Goal: Information Seeking & Learning: Learn about a topic

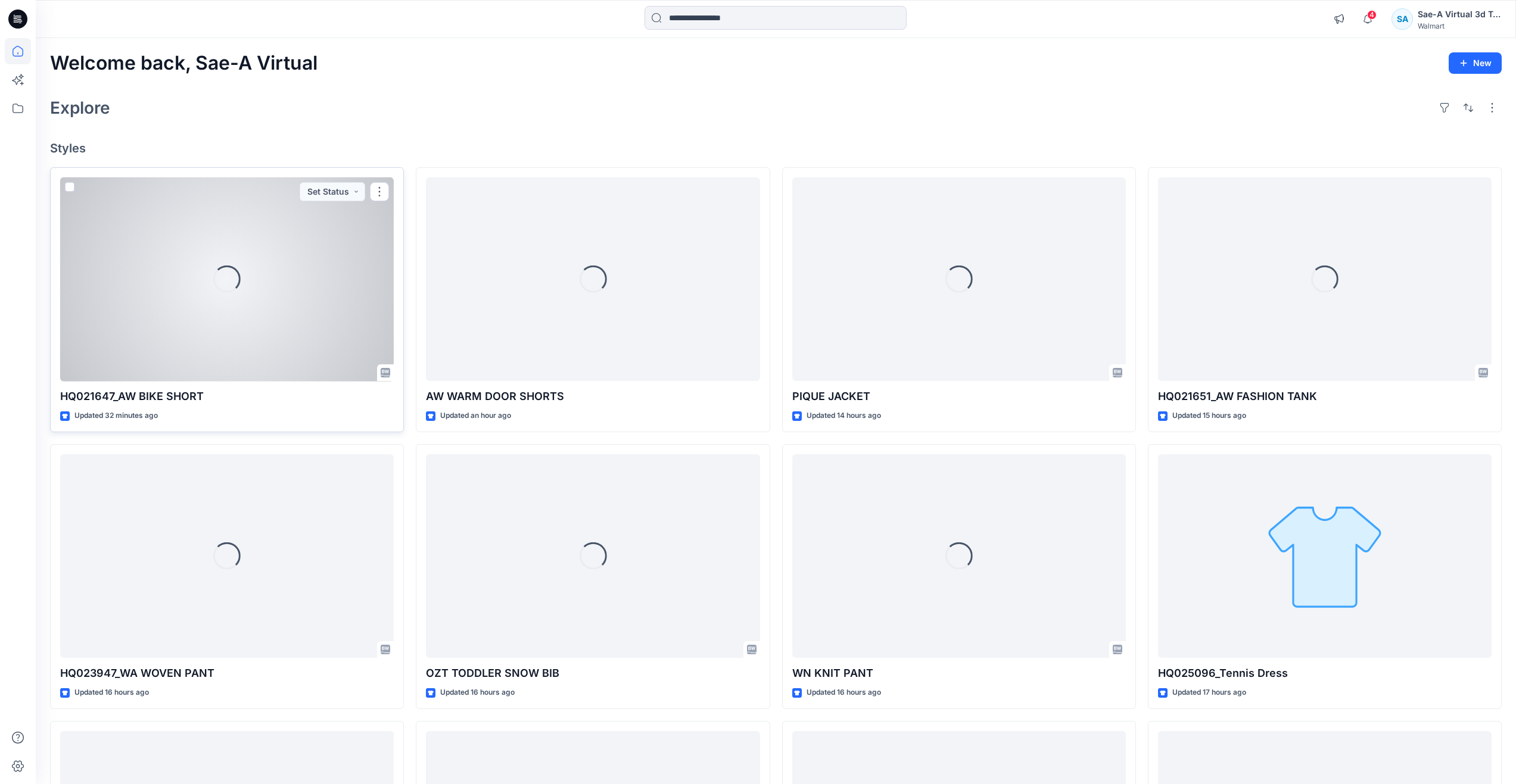
click at [269, 261] on div "Loading..." at bounding box center [226, 279] width 334 height 204
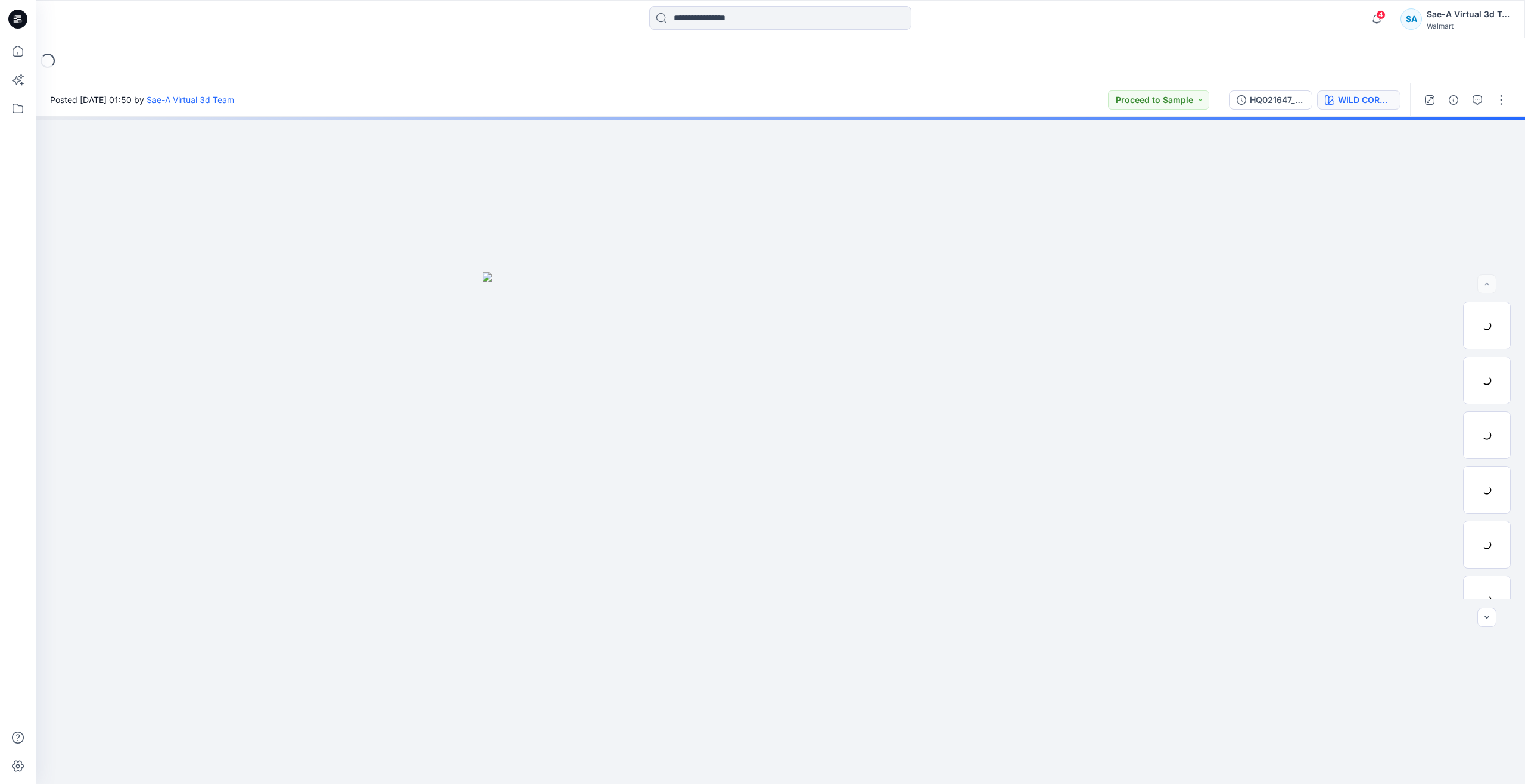
click at [1359, 99] on div "WILD CORAL 202269" at bounding box center [1365, 100] width 55 height 13
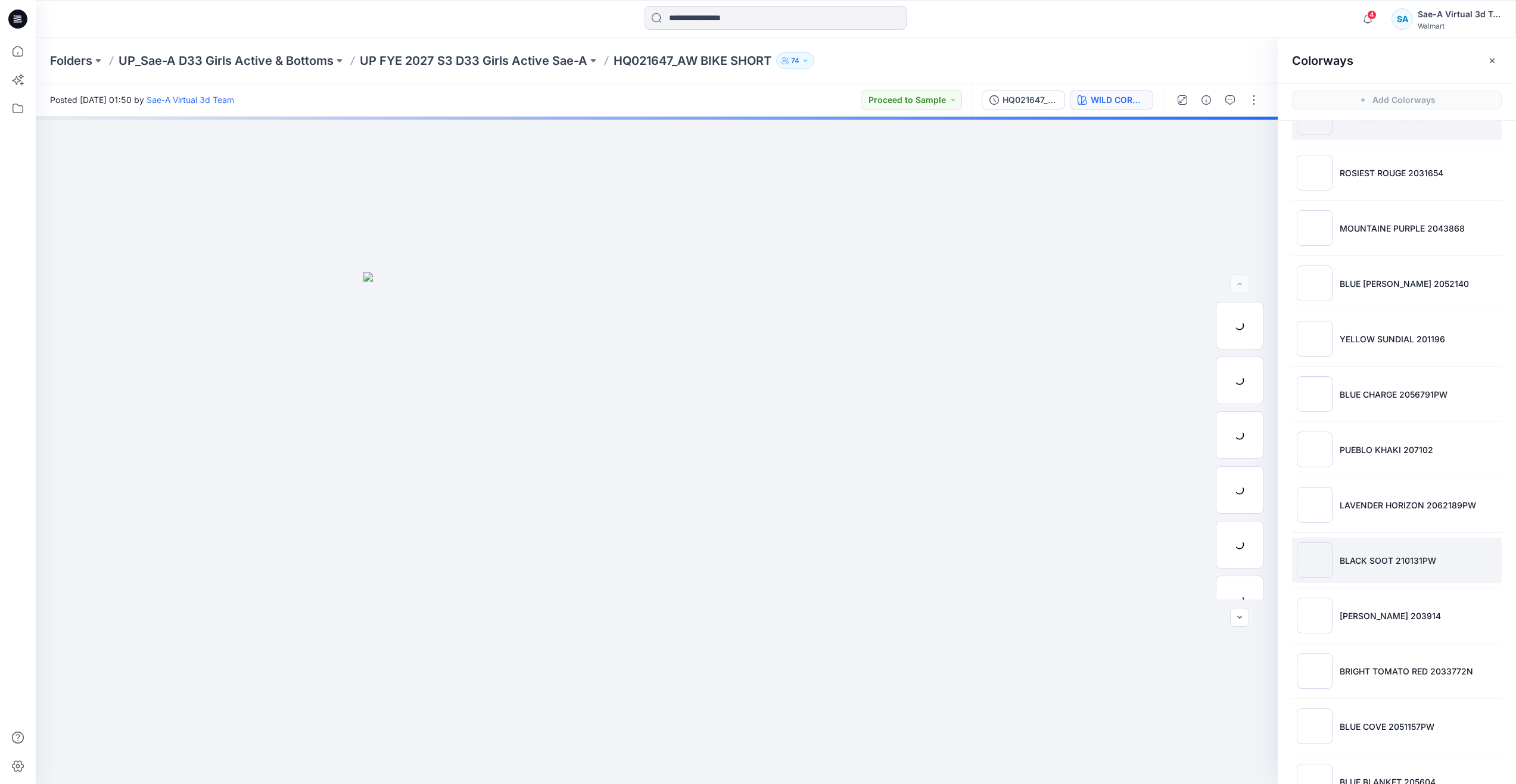
scroll to position [76, 0]
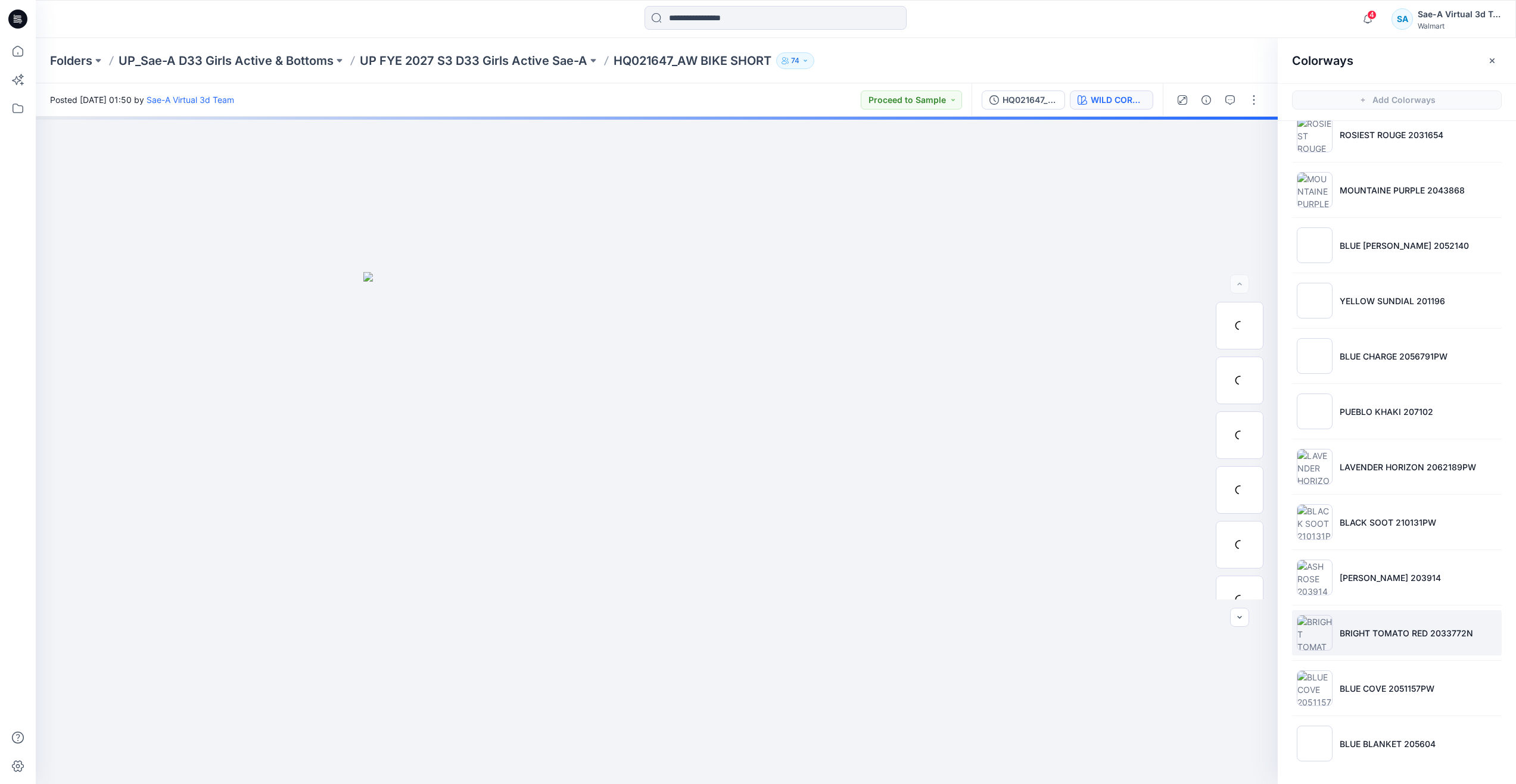
click at [1362, 625] on li "BRIGHT TOMATO RED 2033772N" at bounding box center [1396, 632] width 210 height 45
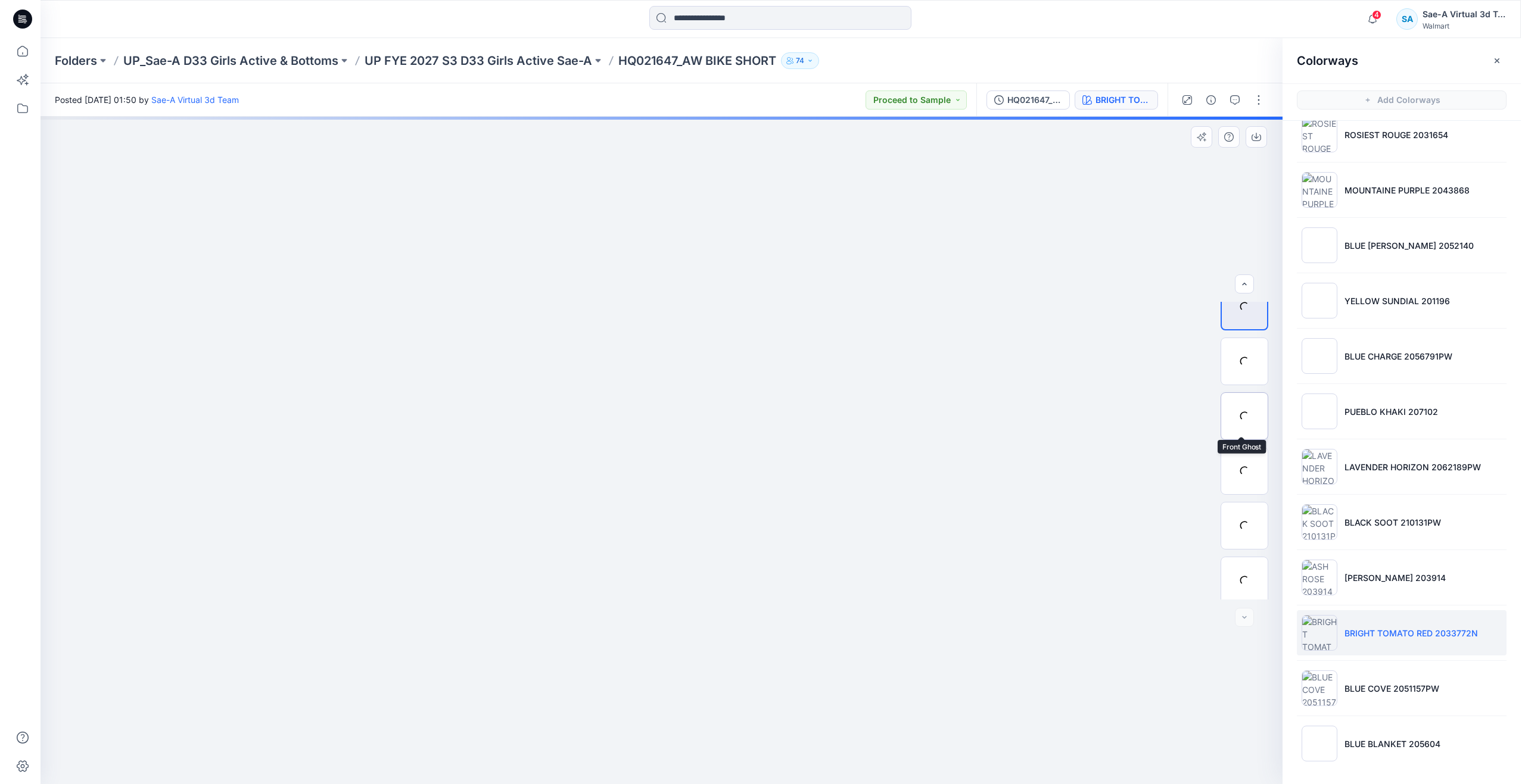
scroll to position [79, 0]
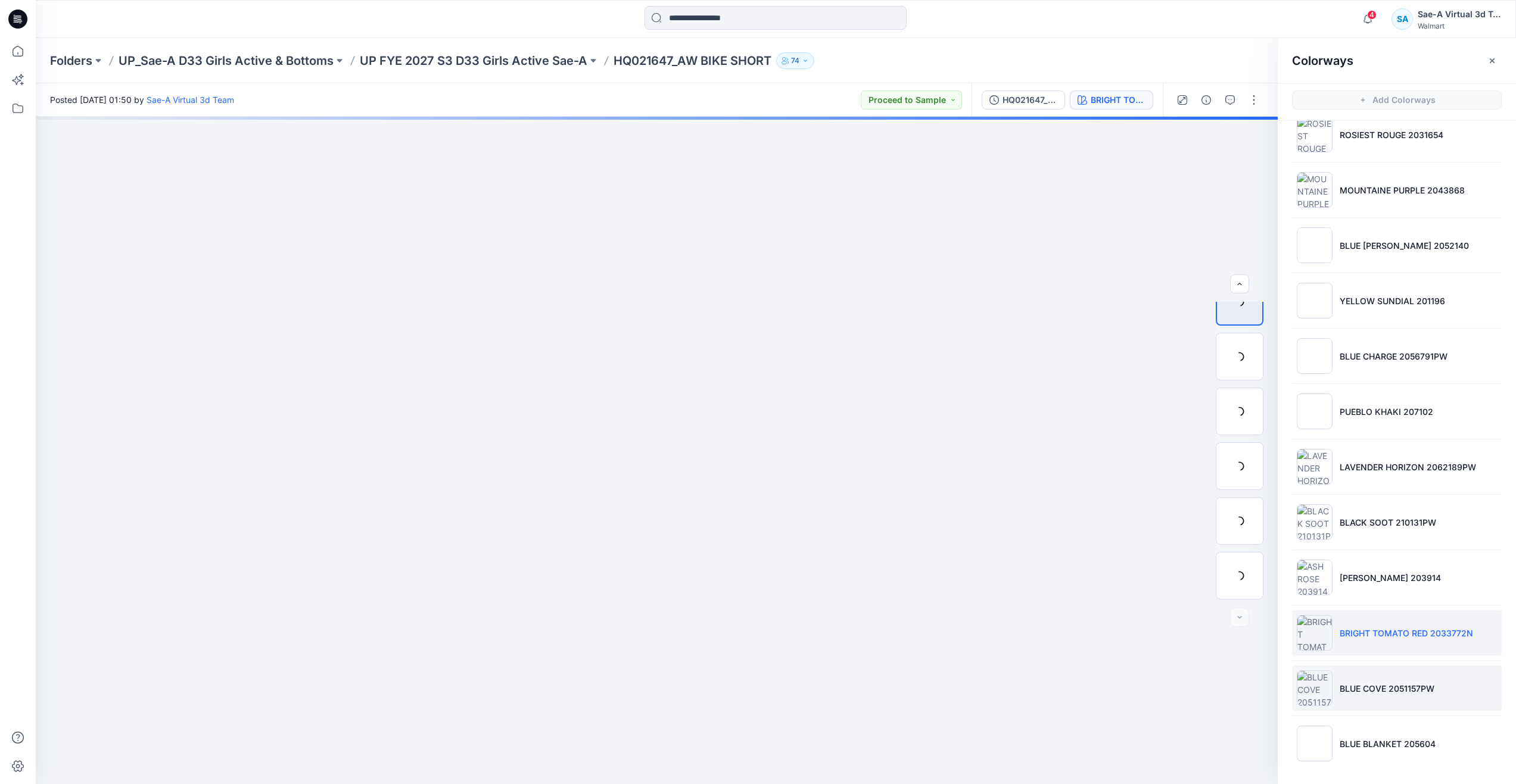
click at [1368, 692] on p "BLUE COVE 2051157PW" at bounding box center [1386, 689] width 95 height 13
drag, startPoint x: 22, startPoint y: 51, endPoint x: 13, endPoint y: 51, distance: 9.0
click at [21, 51] on icon at bounding box center [17, 51] width 27 height 27
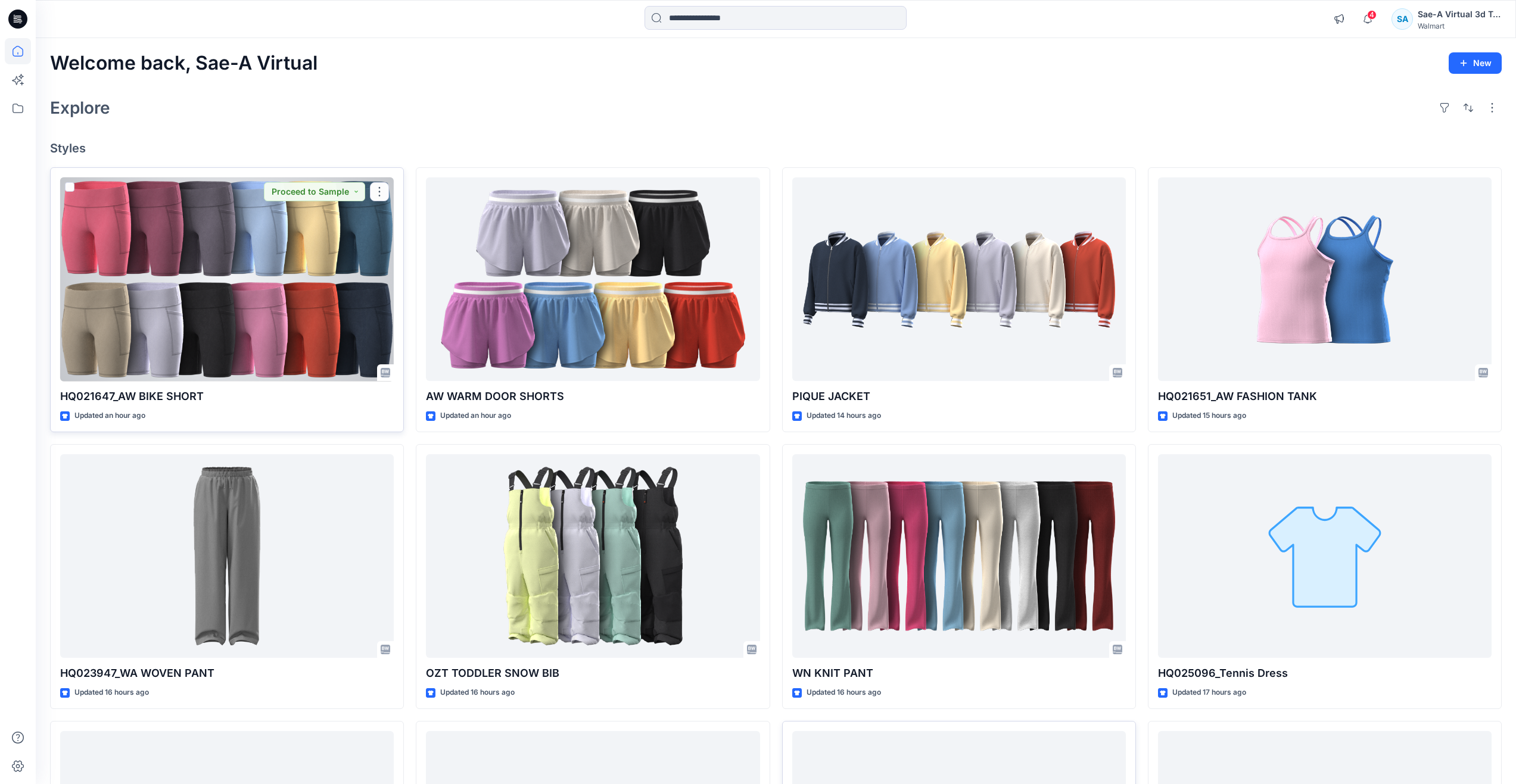
click at [279, 281] on div at bounding box center [226, 279] width 334 height 204
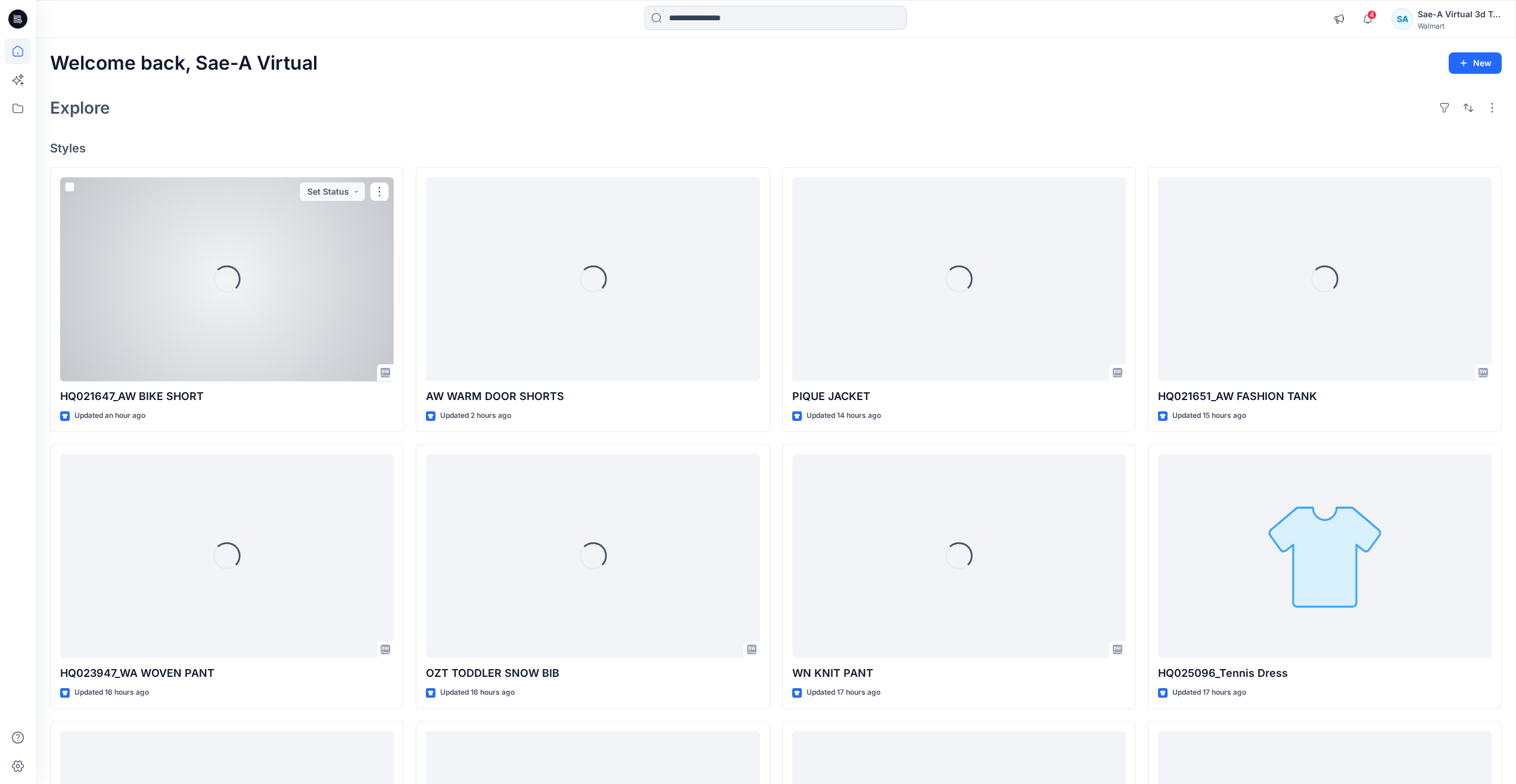
click at [246, 335] on div "Loading..." at bounding box center [226, 279] width 334 height 204
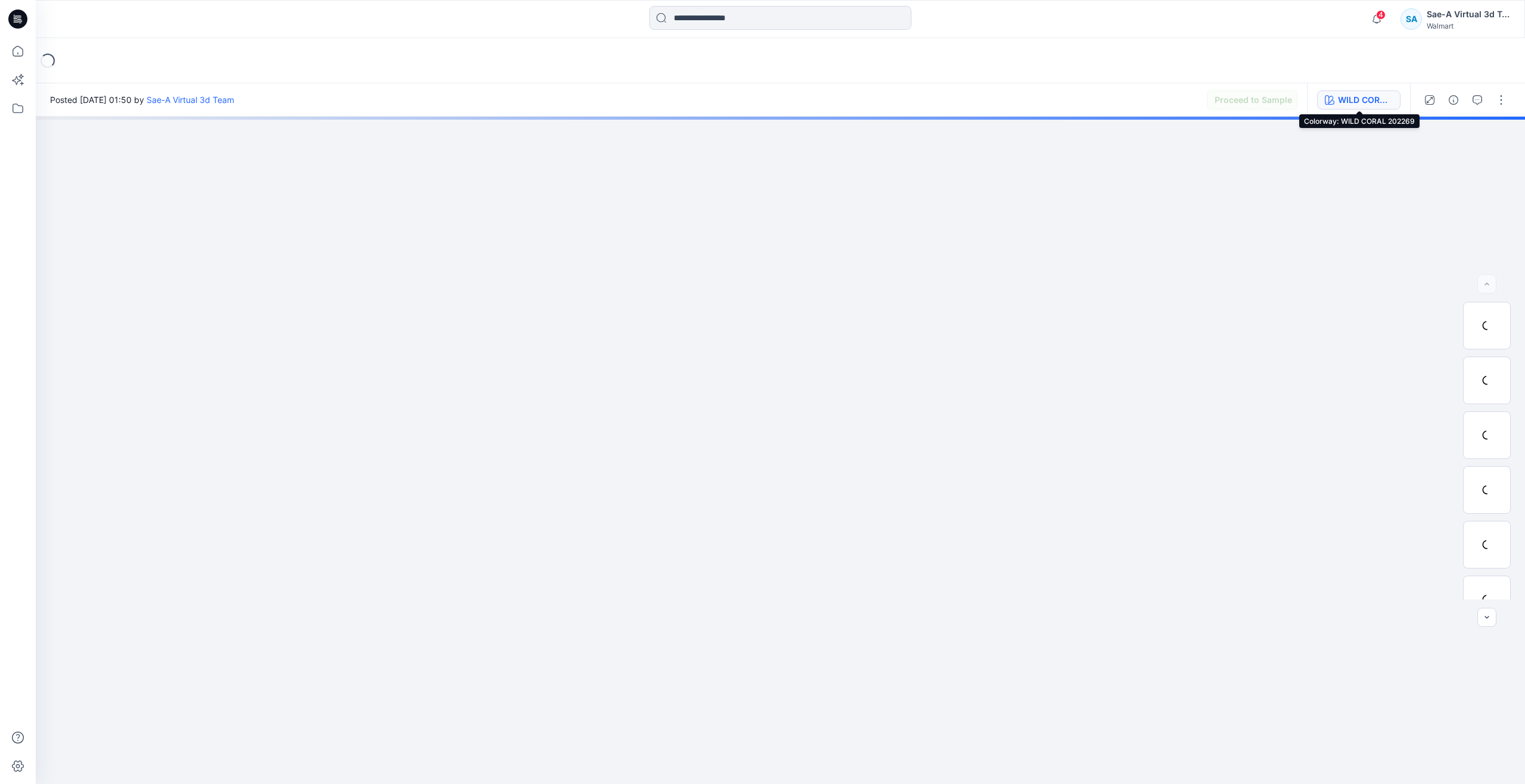
click at [1344, 101] on div "WILD CORAL 202269" at bounding box center [1365, 100] width 55 height 13
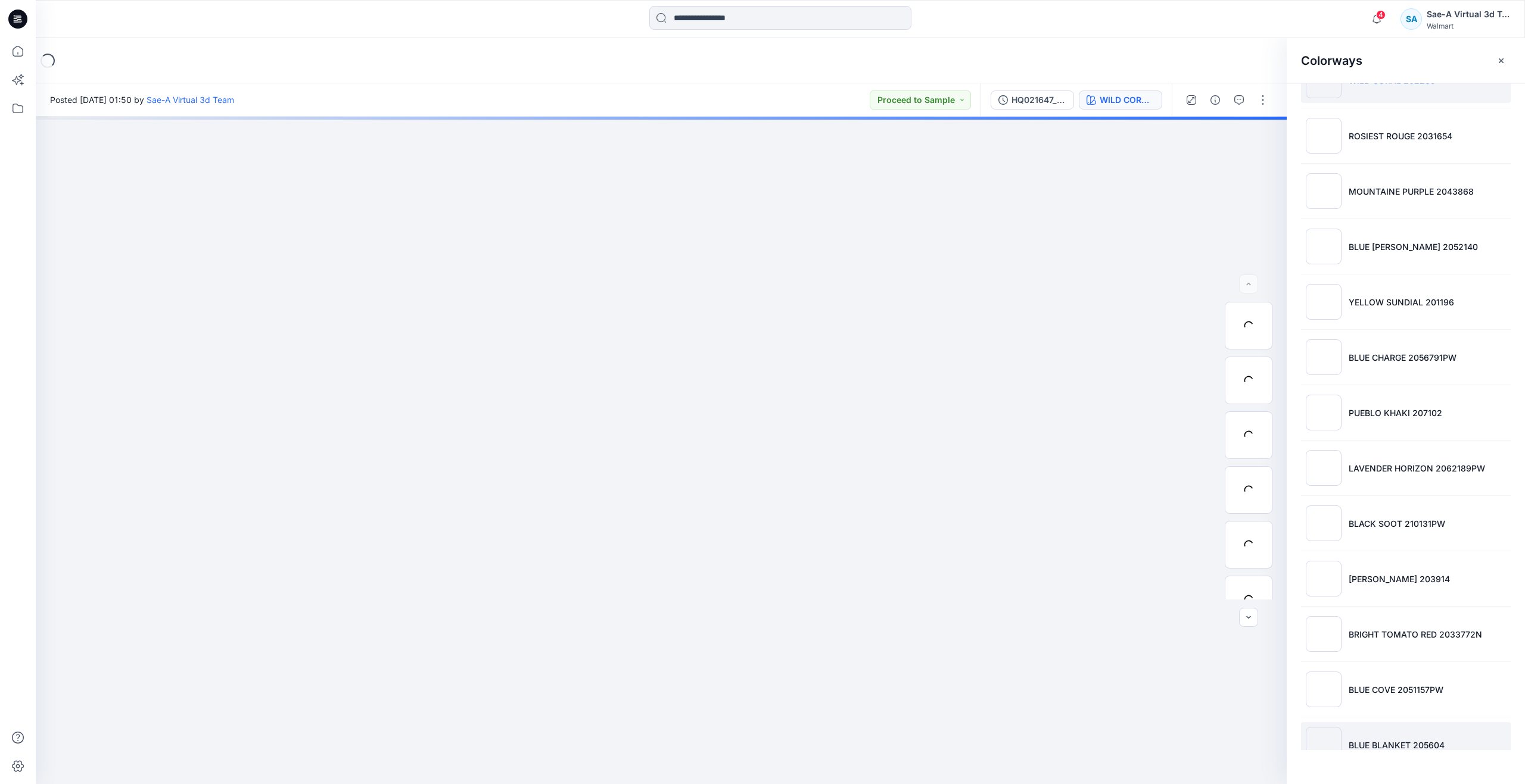
scroll to position [76, 0]
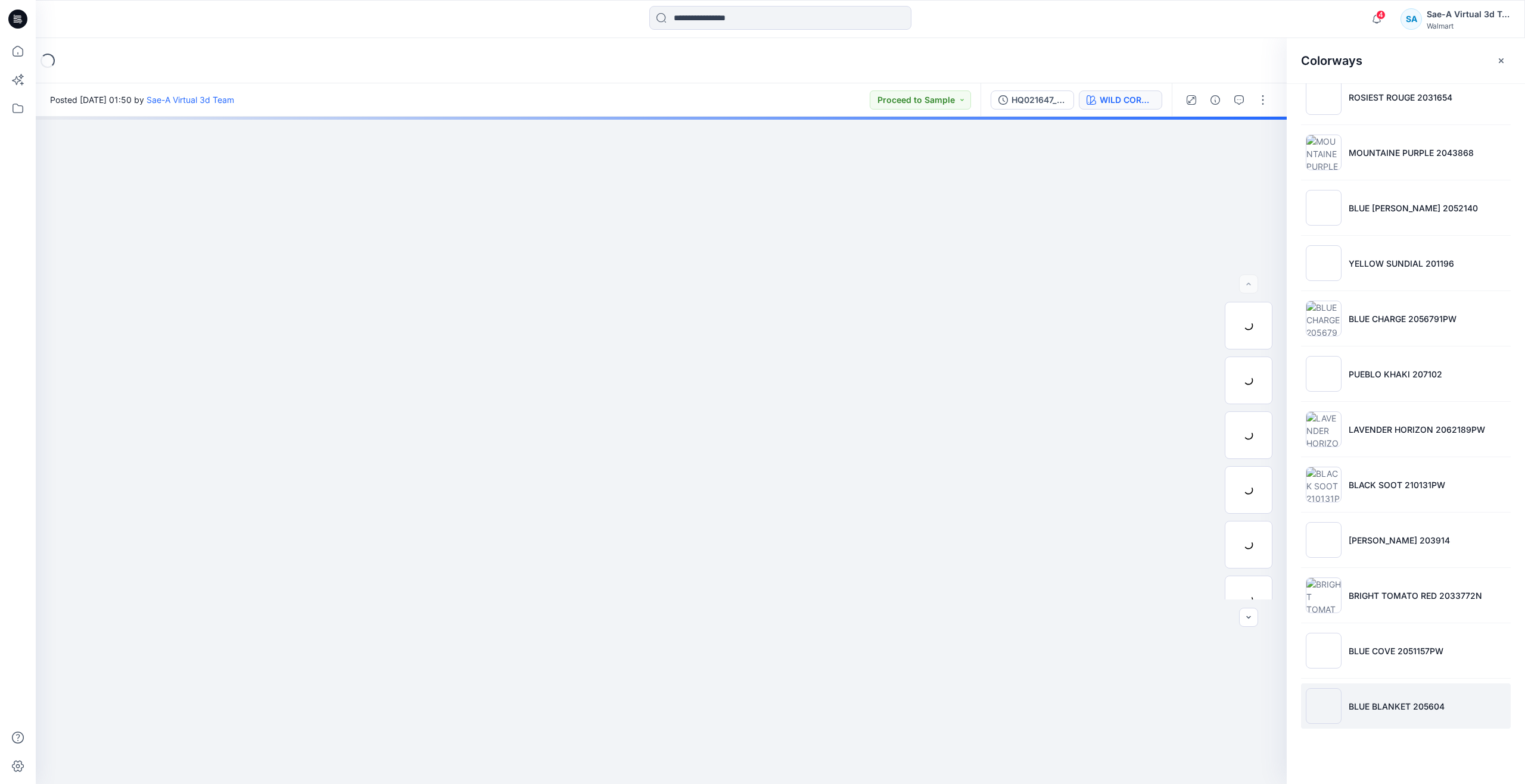
click at [1392, 699] on ul "WILD CORAL 202269 ROSIEST ROUGE 2031654 MOUNTAINE PURPLE 2043868 BLUE JAY 20521…" at bounding box center [1405, 374] width 238 height 733
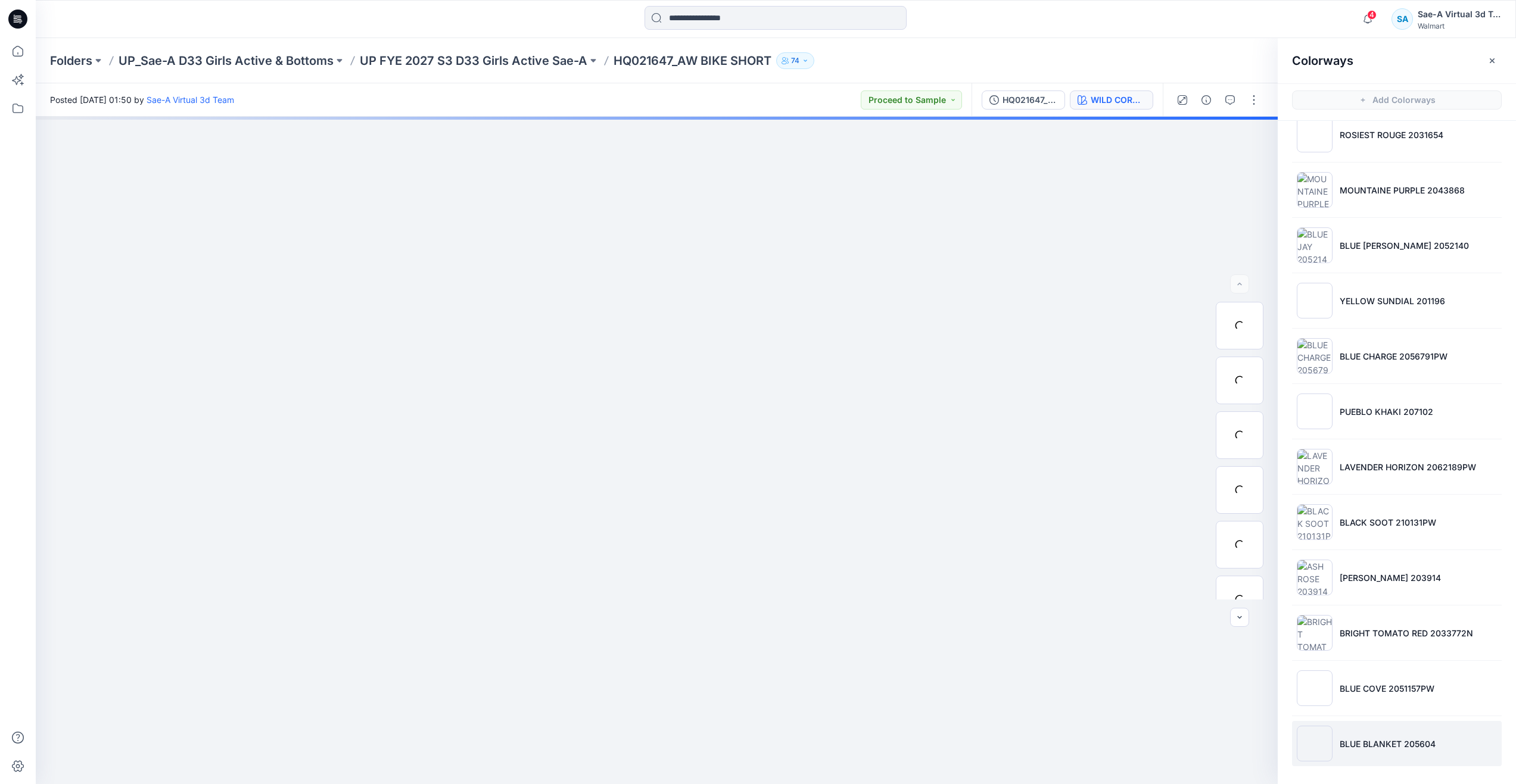
click at [1385, 733] on li "BLUE BLANKET 205604" at bounding box center [1396, 744] width 210 height 45
click at [26, 57] on icon at bounding box center [17, 51] width 27 height 27
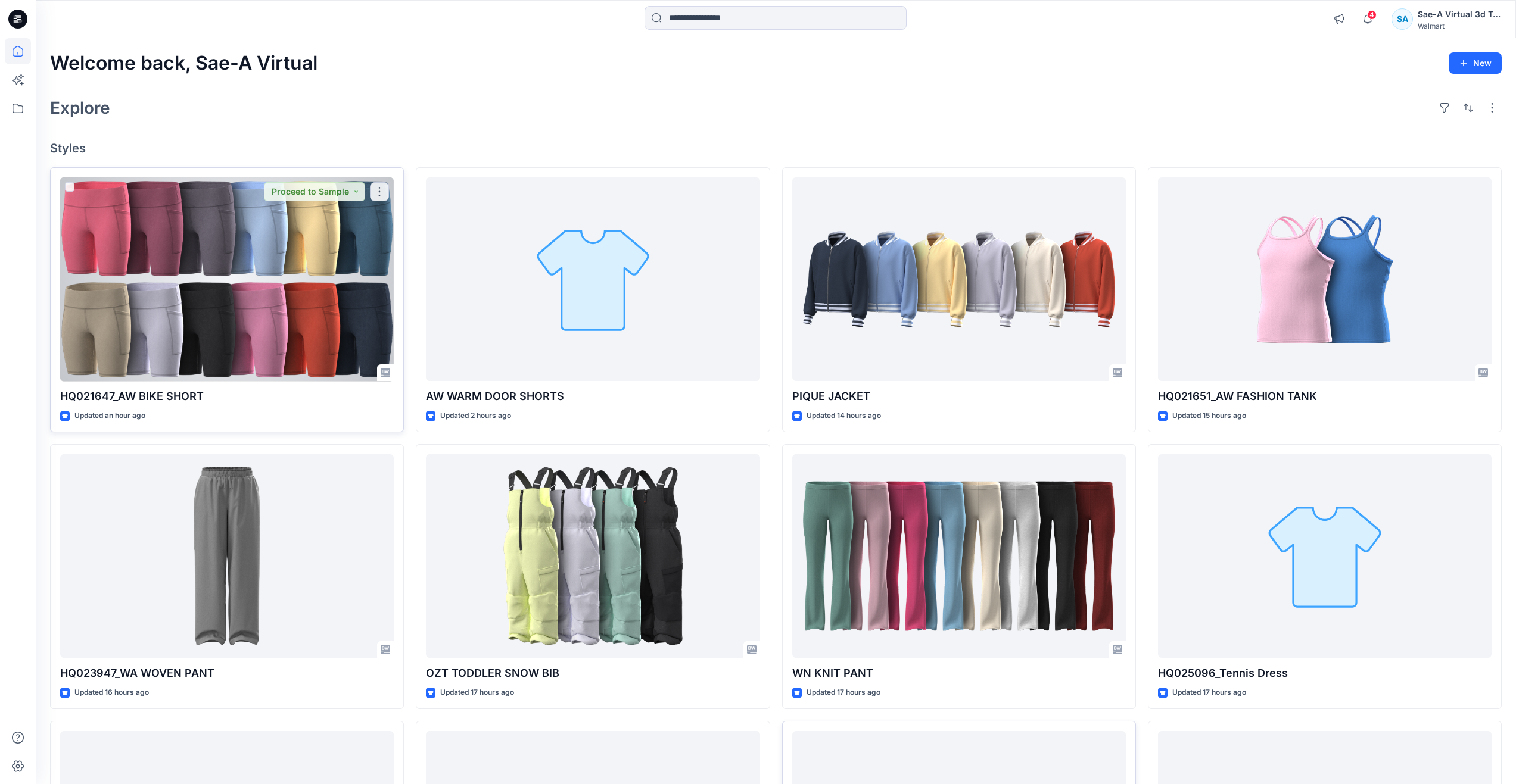
click at [190, 306] on div at bounding box center [226, 279] width 334 height 204
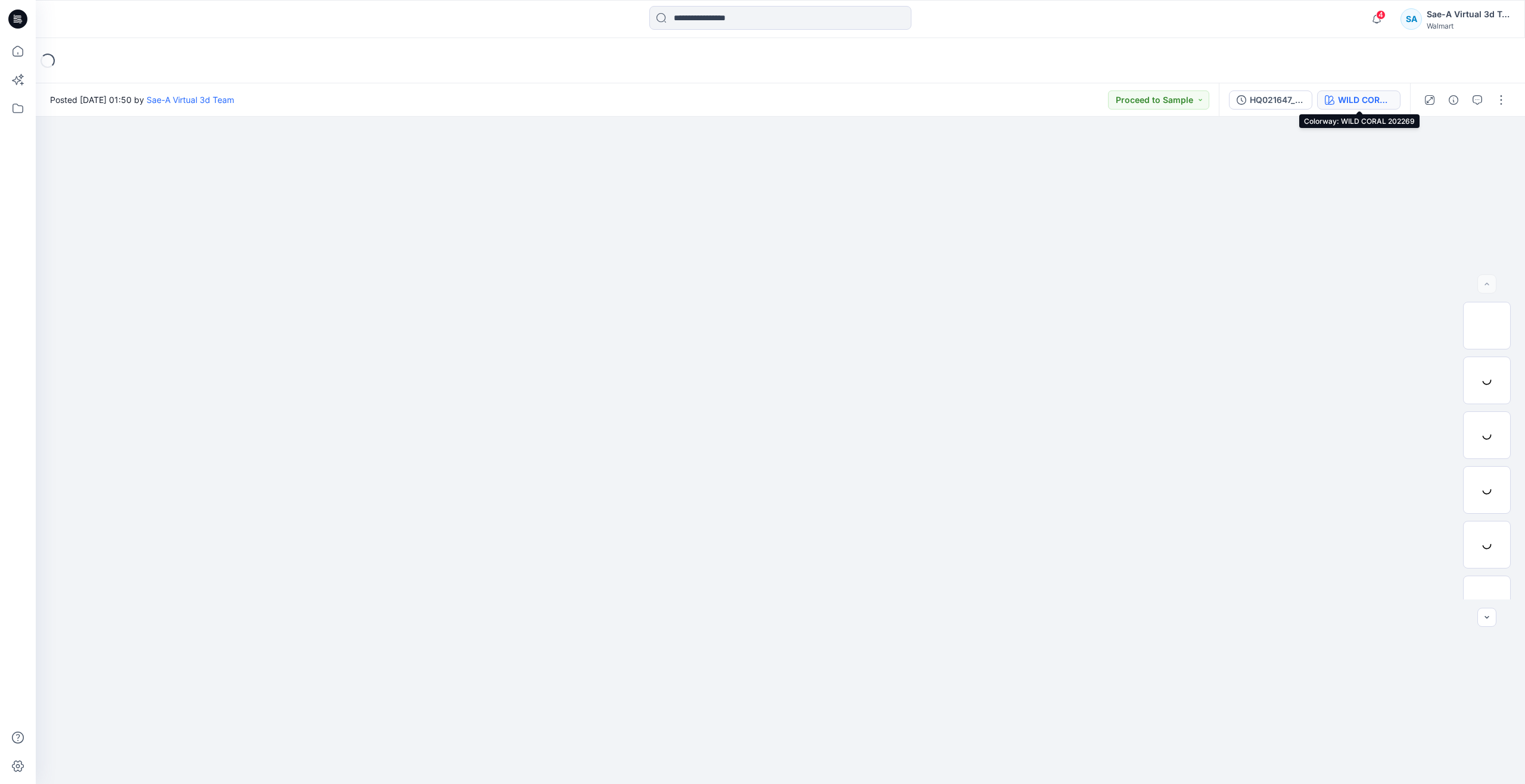
click at [1345, 99] on div "WILD CORAL 202269" at bounding box center [1365, 100] width 55 height 13
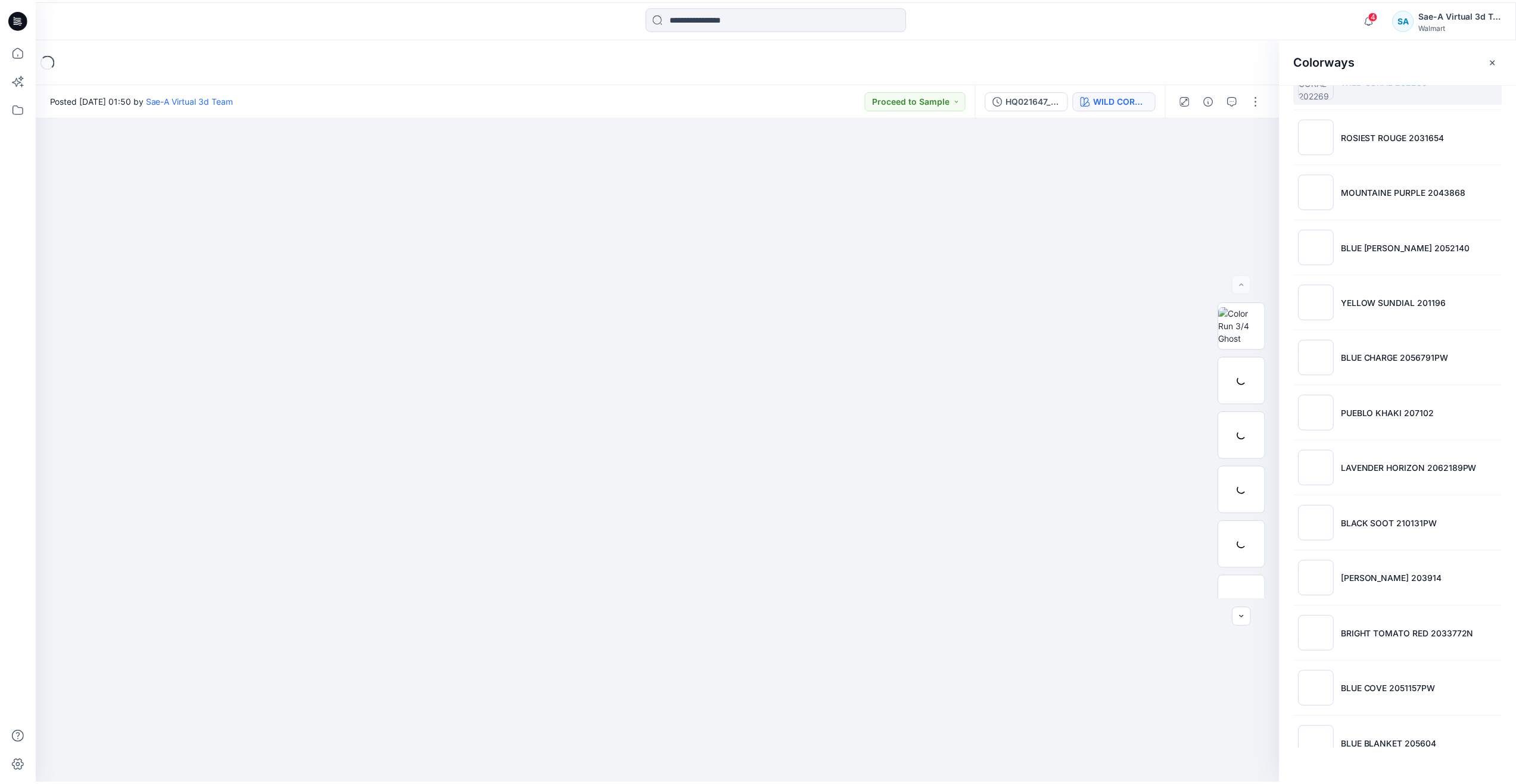
scroll to position [76, 0]
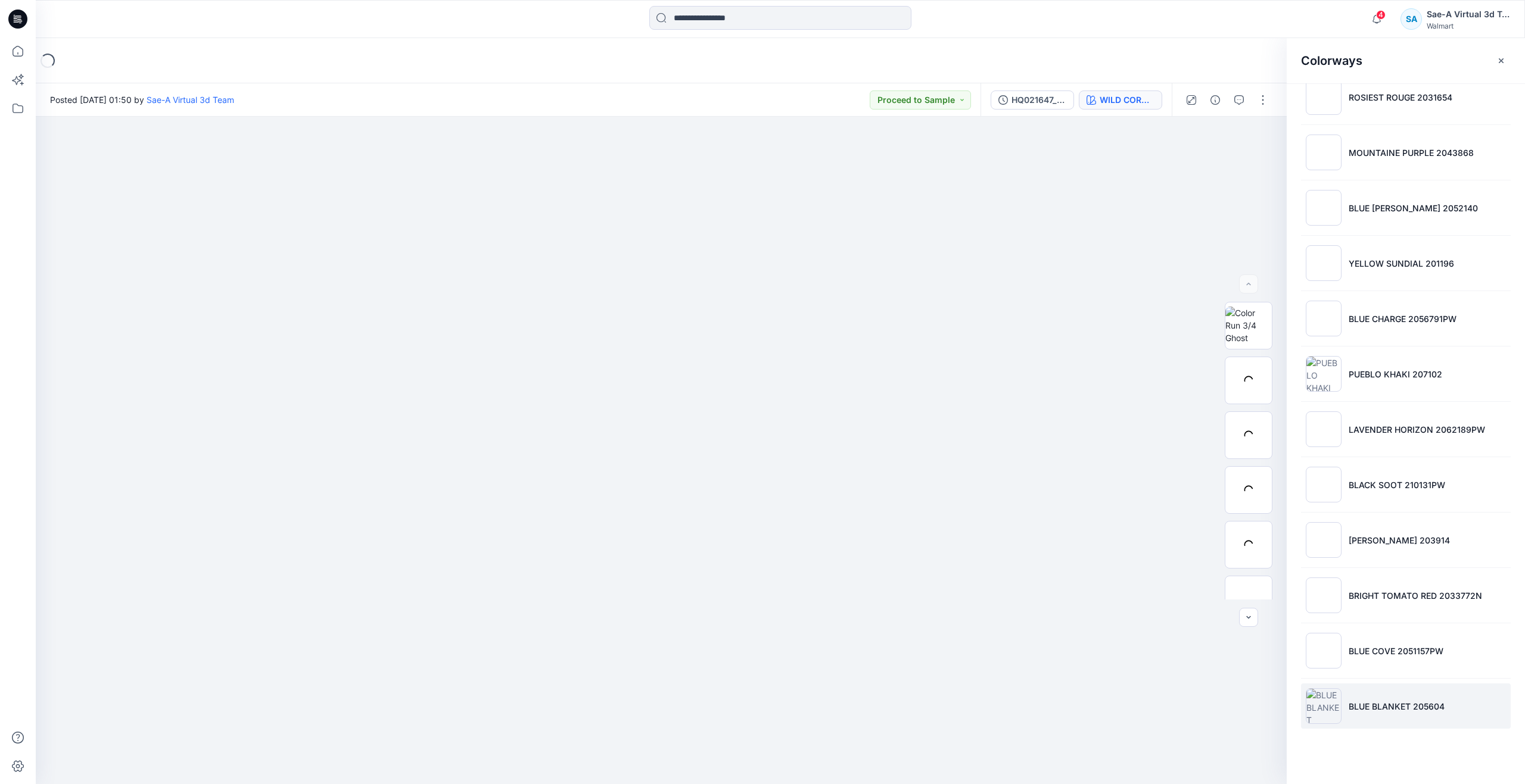
click at [1371, 706] on p "BLUE BLANKET 205604" at bounding box center [1396, 707] width 96 height 13
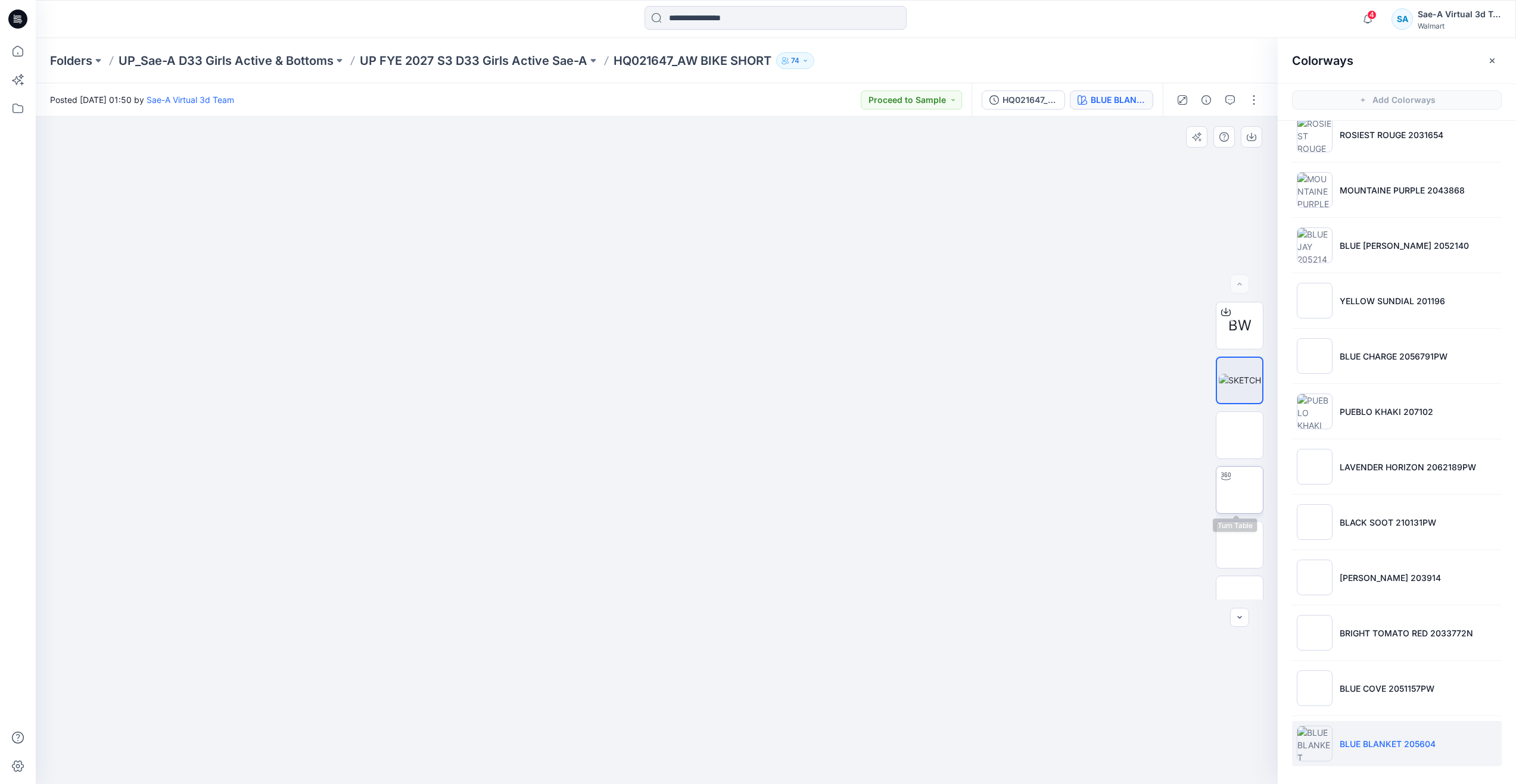
click at [1239, 490] on img at bounding box center [1239, 490] width 0 height 0
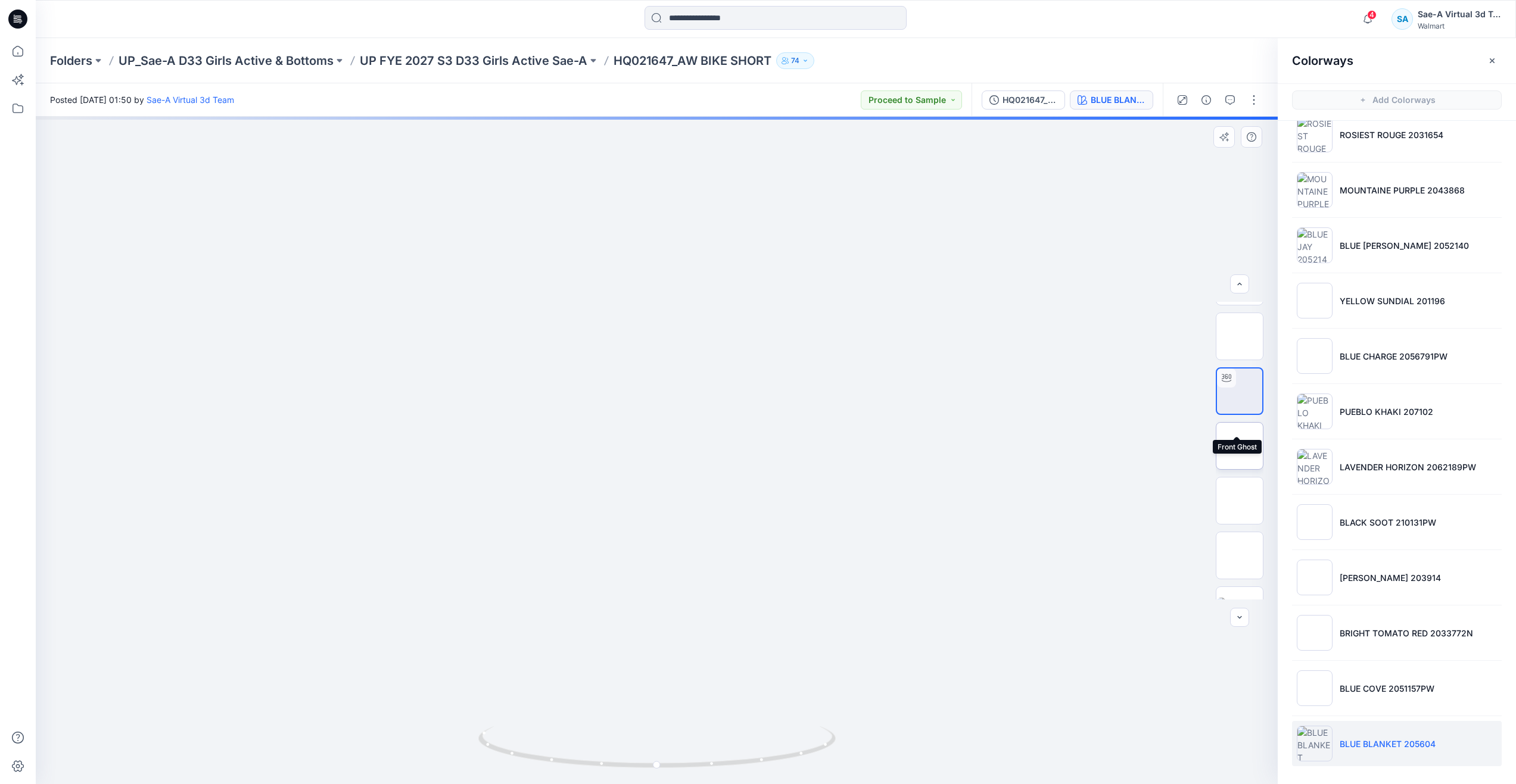
scroll to position [133, 0]
click at [35, 51] on div at bounding box center [17, 392] width 36 height 784
click at [25, 51] on icon at bounding box center [17, 51] width 27 height 27
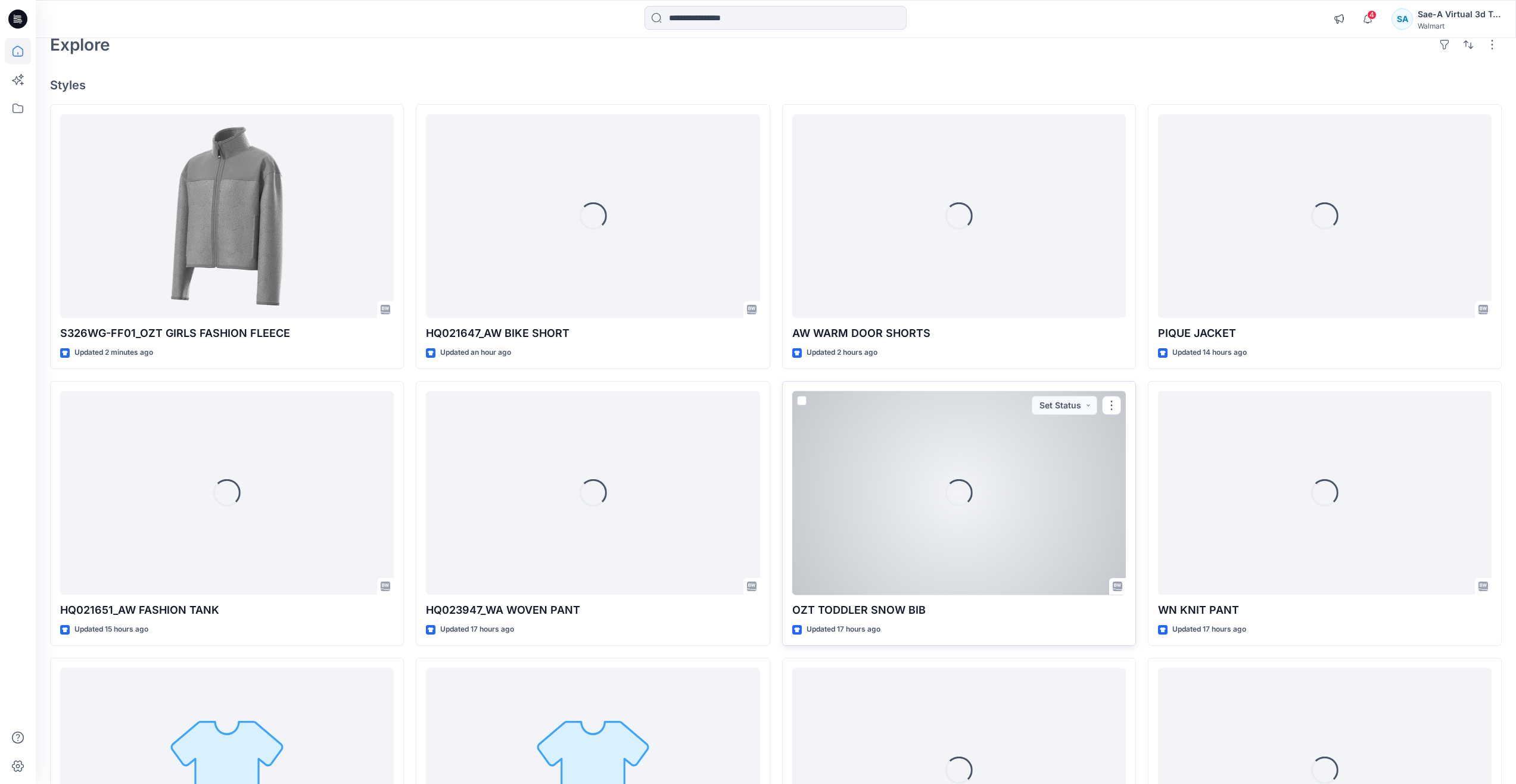
scroll to position [60, 0]
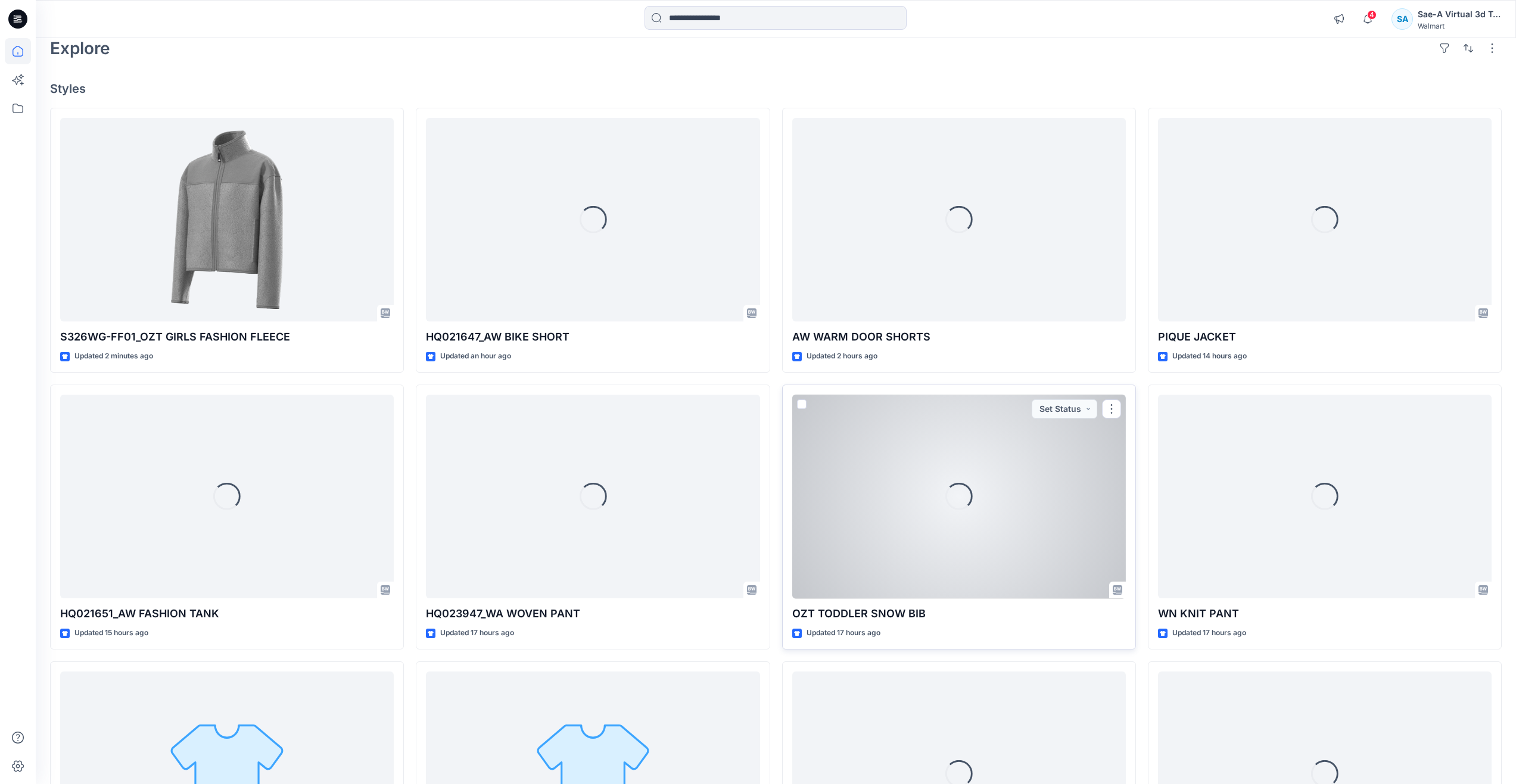
click at [937, 533] on div "Loading..." at bounding box center [959, 497] width 334 height 204
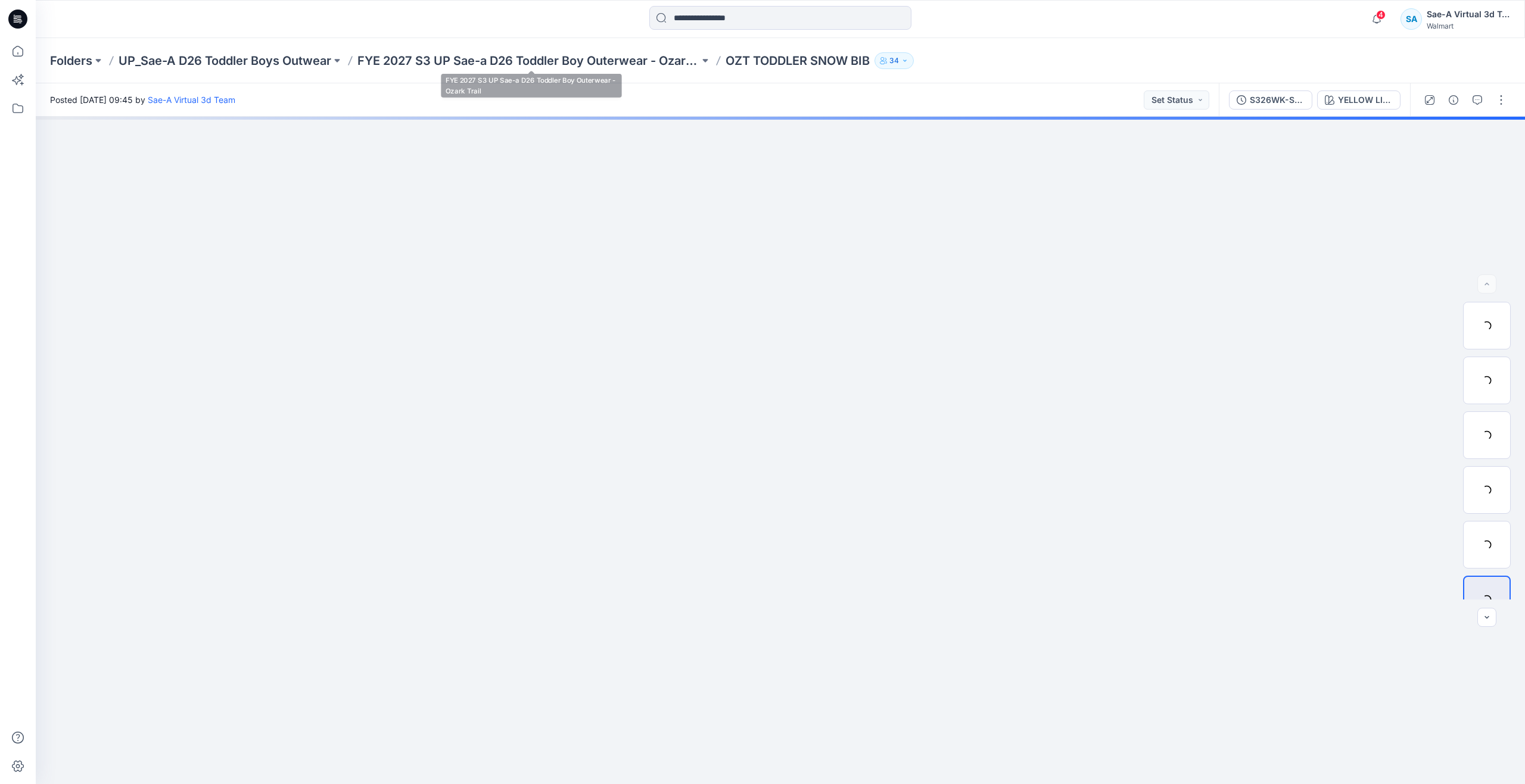
click at [380, 41] on div "Folders UP_Sae-A D26 Toddler Boys Outwear FYE 2027 S3 UP Sae-a D26 Toddler Boy …" at bounding box center [780, 60] width 1489 height 45
click at [472, 65] on p "FYE 2027 S3 UP Sae-a D26 Toddler Boy Outerwear - Ozark Trail" at bounding box center [529, 61] width 342 height 17
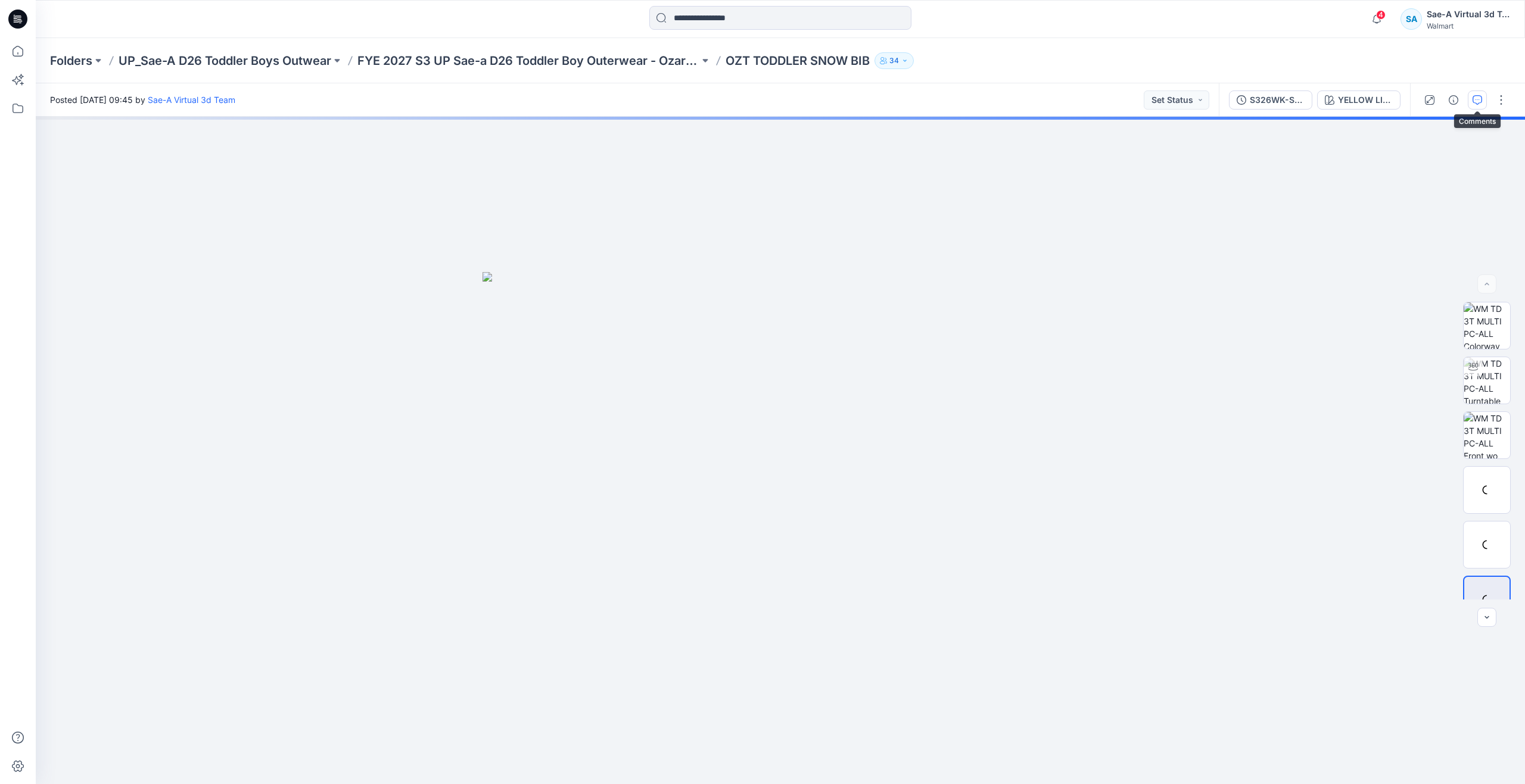
click at [1474, 102] on icon "button" at bounding box center [1477, 100] width 9 height 9
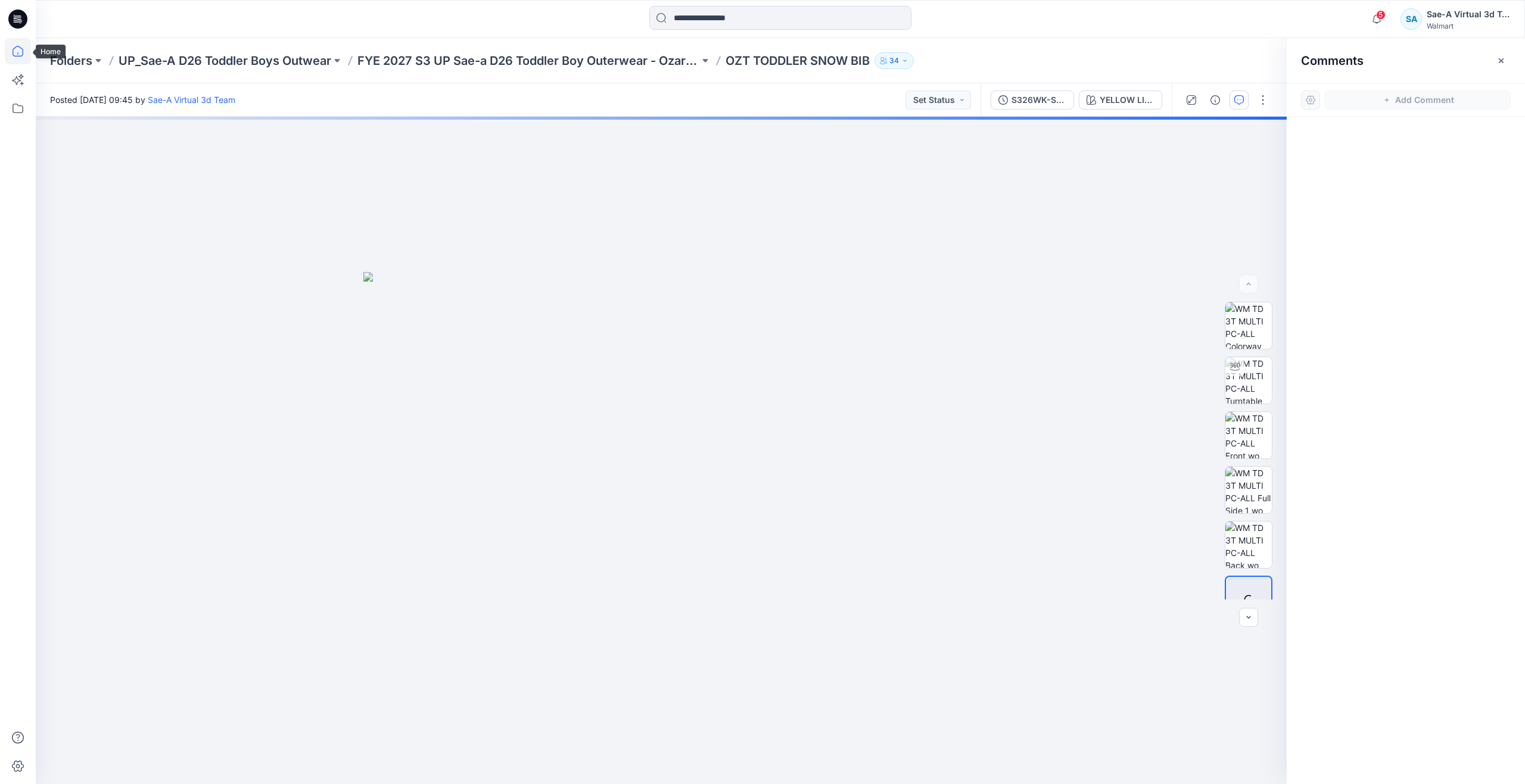
click at [18, 56] on icon at bounding box center [18, 51] width 11 height 11
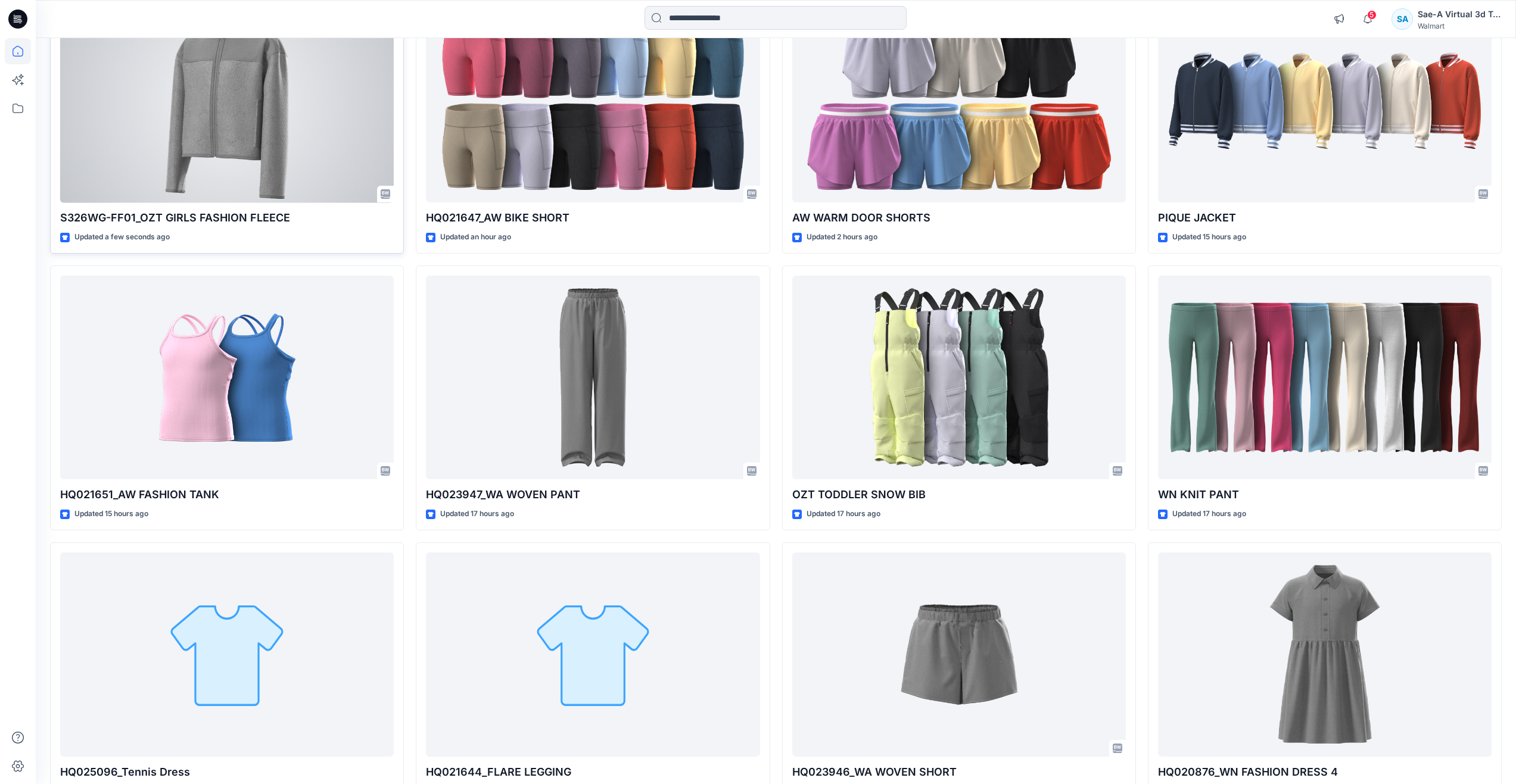
scroll to position [60, 0]
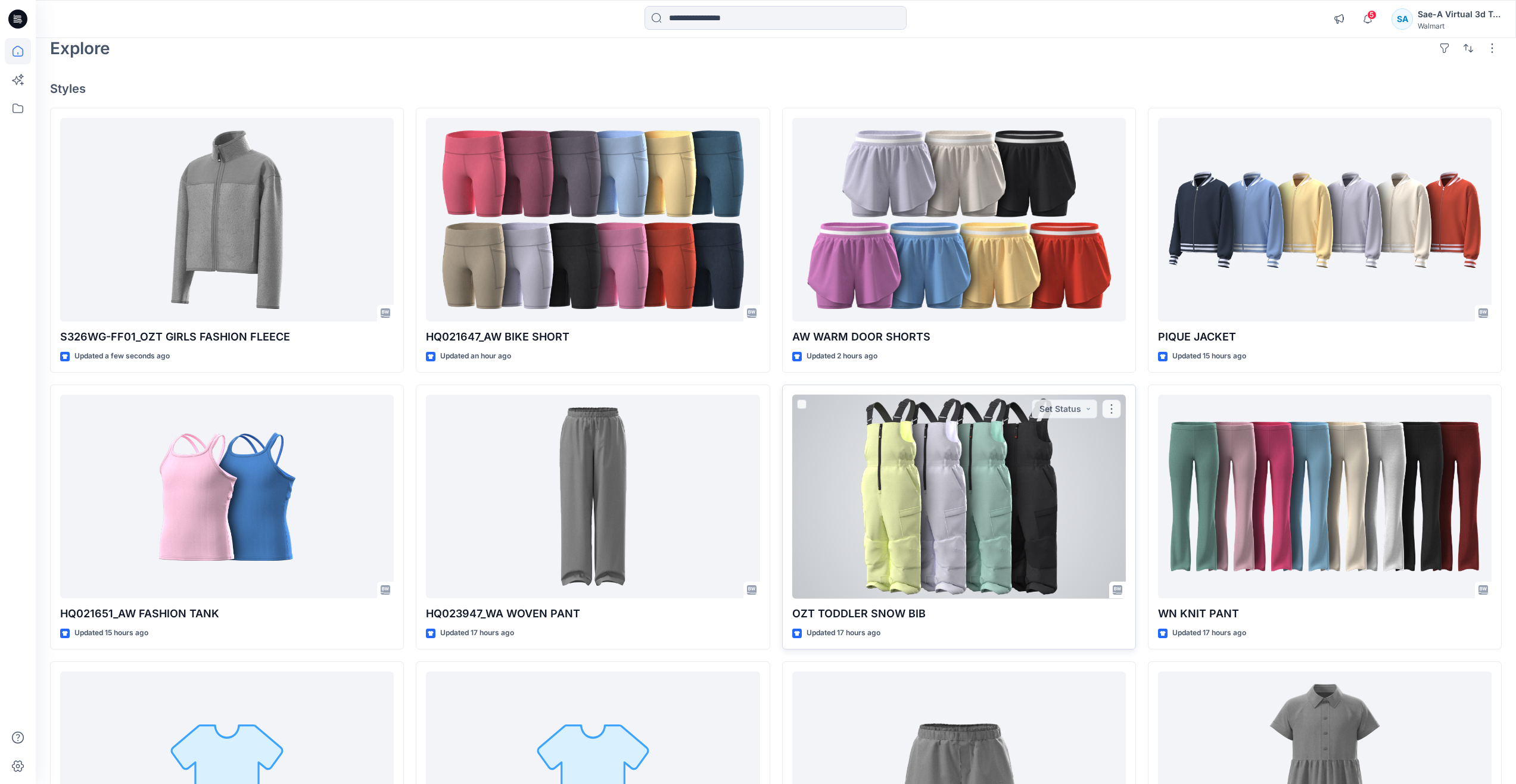
click at [933, 483] on div at bounding box center [959, 497] width 334 height 204
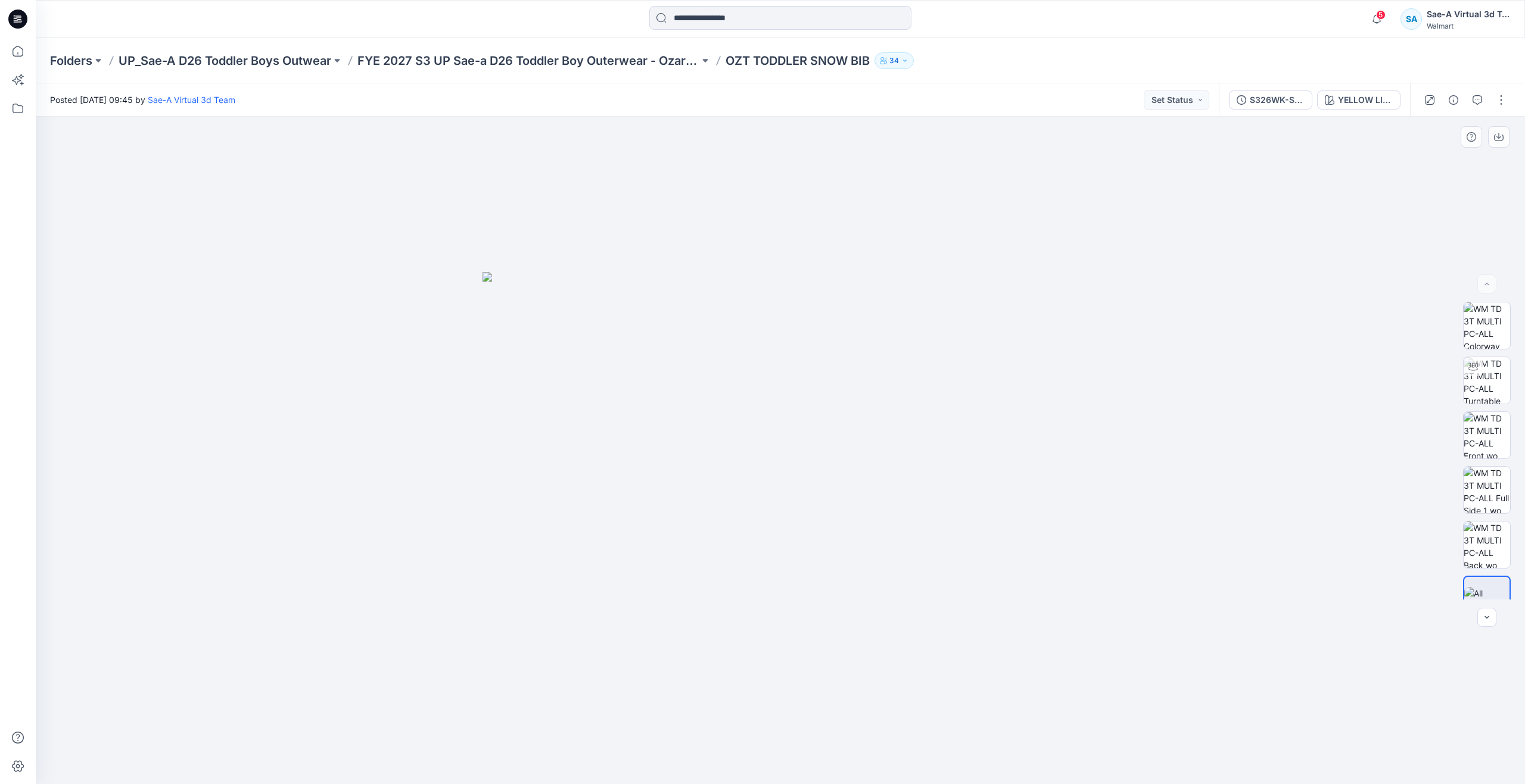
click at [914, 229] on div at bounding box center [780, 450] width 1489 height 667
